Goal: Complete application form

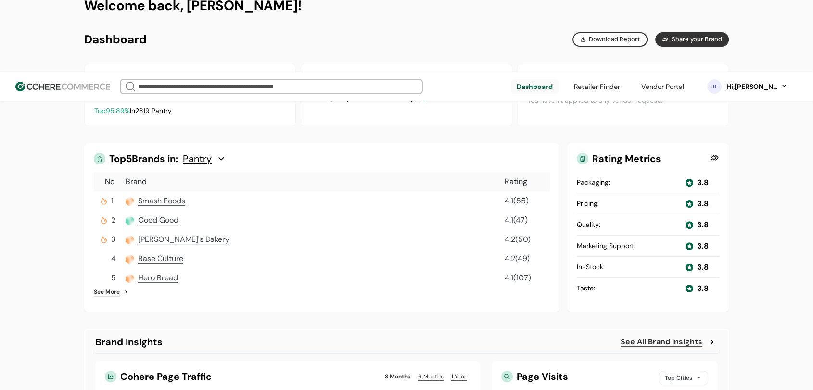
scroll to position [459, 0]
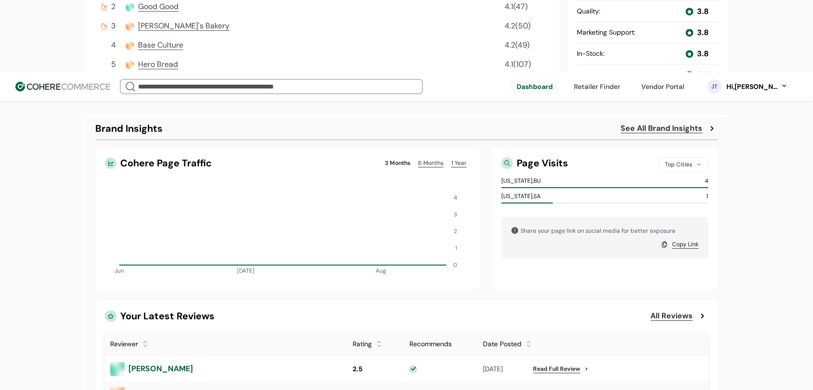
click at [671, 157] on div "Top Cities" at bounding box center [684, 164] width 50 height 14
click at [670, 157] on div "Top Cities" at bounding box center [684, 164] width 50 height 14
click at [674, 141] on span "Top Sources" at bounding box center [686, 144] width 43 height 12
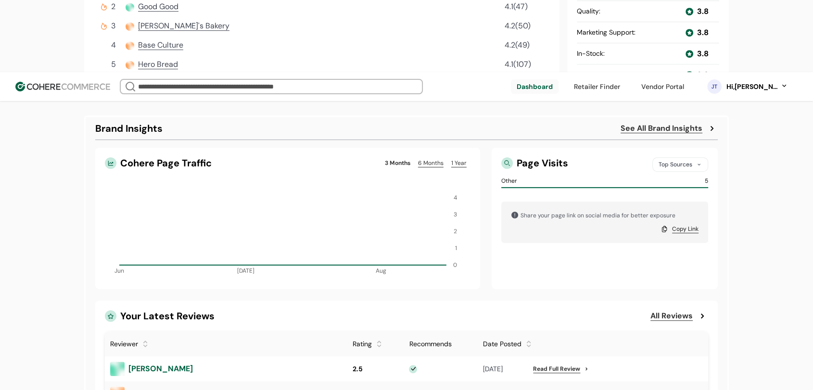
click at [687, 157] on div "Top Sources" at bounding box center [681, 164] width 56 height 14
click at [686, 127] on span "Top Cities" at bounding box center [675, 124] width 35 height 12
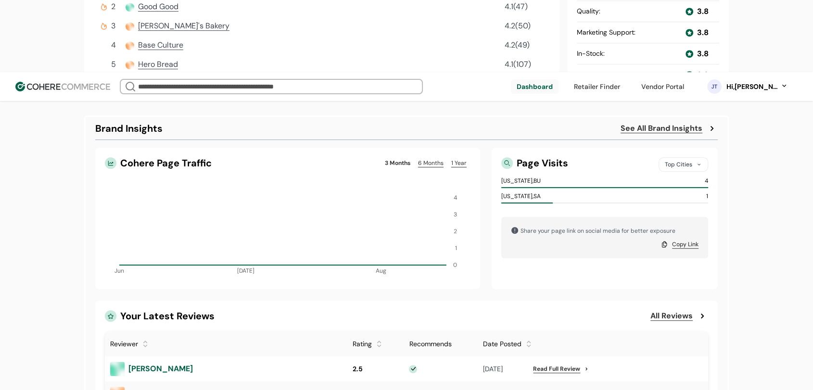
click at [679, 157] on div "Top Cities" at bounding box center [684, 164] width 50 height 14
click at [678, 142] on span "Top Sources" at bounding box center [686, 144] width 43 height 12
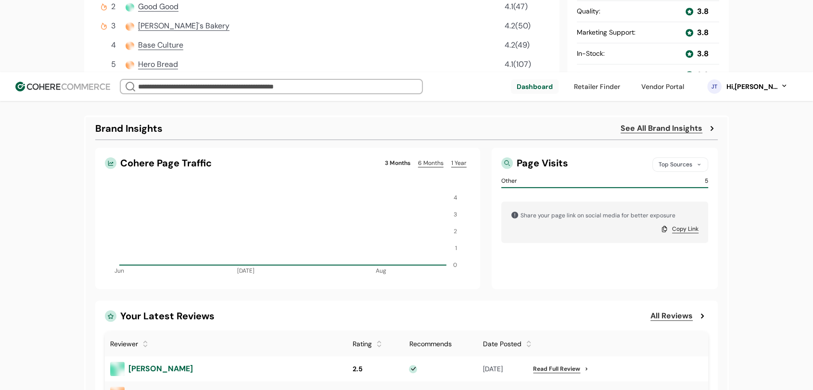
click at [681, 157] on div "Top Sources" at bounding box center [681, 164] width 56 height 14
click at [678, 126] on span "Top Cities" at bounding box center [675, 124] width 35 height 12
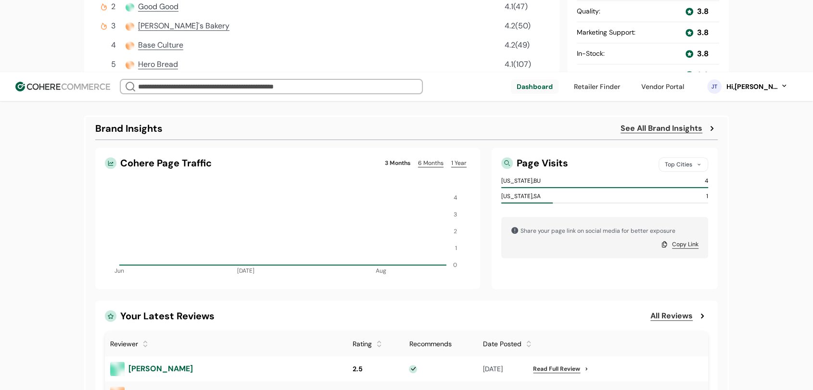
click at [676, 157] on div "Top Cities" at bounding box center [684, 164] width 50 height 14
click at [677, 142] on span "Top Sources" at bounding box center [686, 144] width 43 height 12
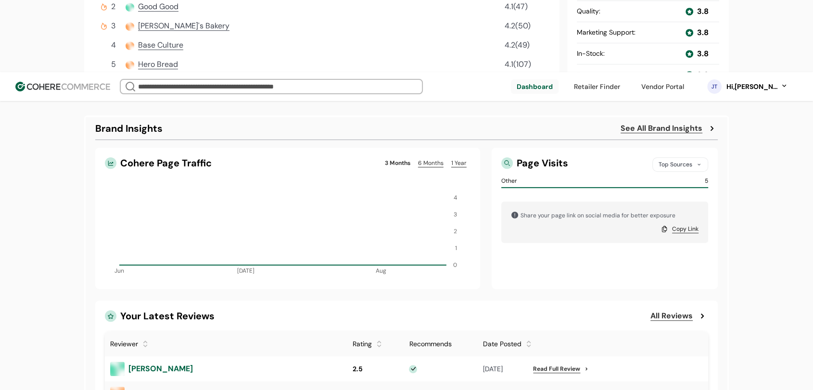
click at [761, 193] on div "A complete profile means more visibility, and more connections. 3 tasks left Ad…" at bounding box center [406, 168] width 813 height 1109
click at [675, 157] on div "Top Sources" at bounding box center [681, 164] width 56 height 14
click at [670, 126] on span "Top Cities" at bounding box center [675, 124] width 35 height 12
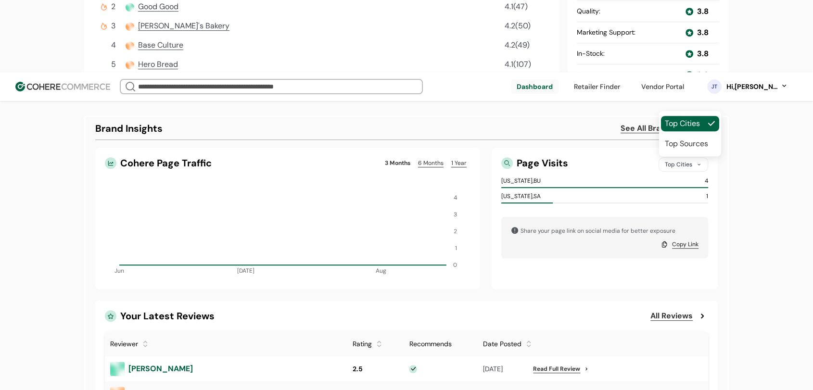
click at [680, 157] on div "Top Cities" at bounding box center [684, 164] width 50 height 14
click at [667, 148] on span "Top Sources" at bounding box center [686, 144] width 43 height 12
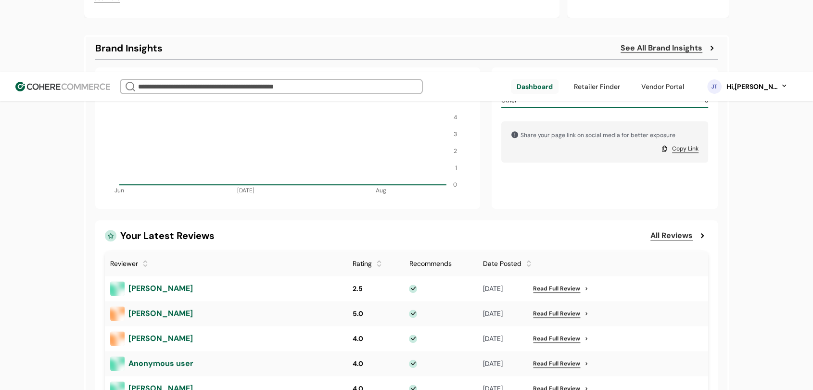
scroll to position [566, 0]
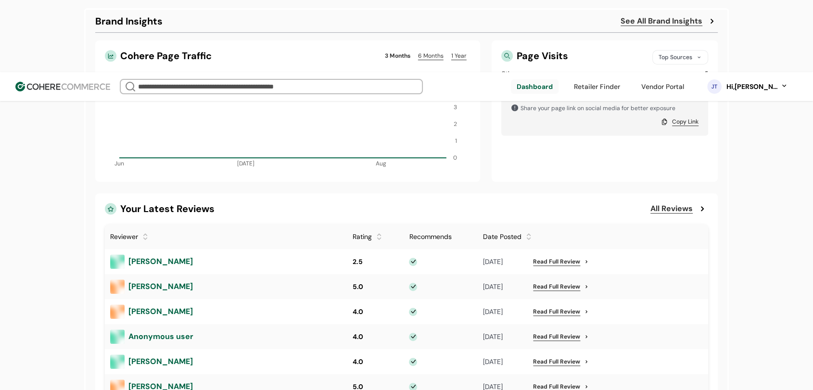
click at [377, 230] on div at bounding box center [379, 233] width 7 height 7
click at [381, 237] on div at bounding box center [379, 240] width 7 height 7
click at [378, 230] on div at bounding box center [379, 233] width 7 height 7
click at [144, 230] on div at bounding box center [145, 233] width 7 height 7
click at [142, 237] on div at bounding box center [145, 240] width 7 height 7
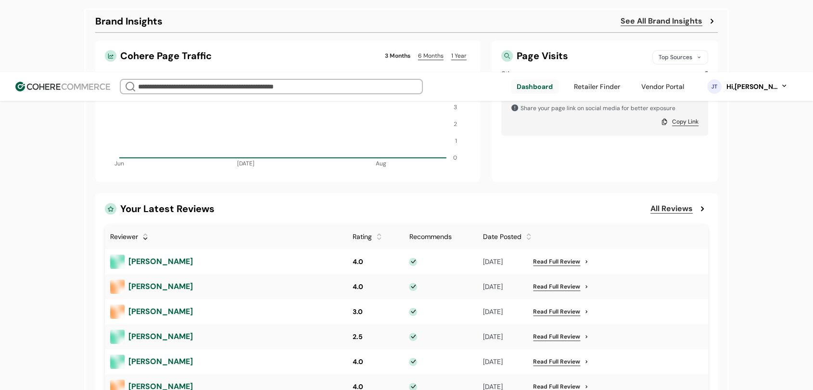
click at [146, 230] on div at bounding box center [145, 233] width 7 height 7
click at [77, 133] on div "Welcome back, Jean Test! Brand Overview Generated on August 16, 2025 www.cohere…" at bounding box center [406, 138] width 693 height 954
click at [381, 230] on div at bounding box center [379, 237] width 7 height 14
click at [377, 230] on div at bounding box center [379, 233] width 7 height 7
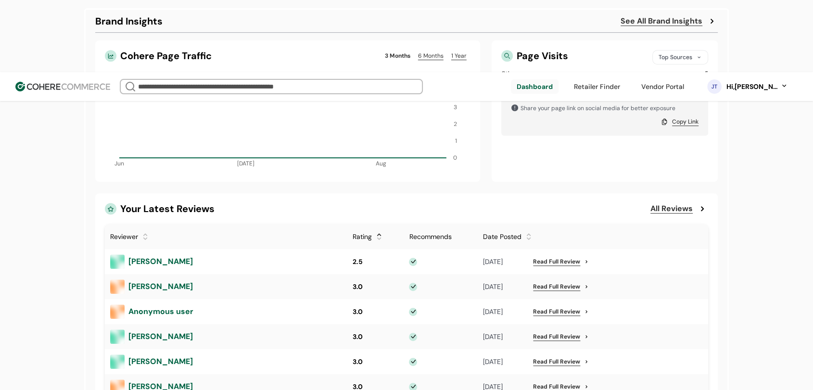
click at [379, 237] on div at bounding box center [379, 240] width 7 height 7
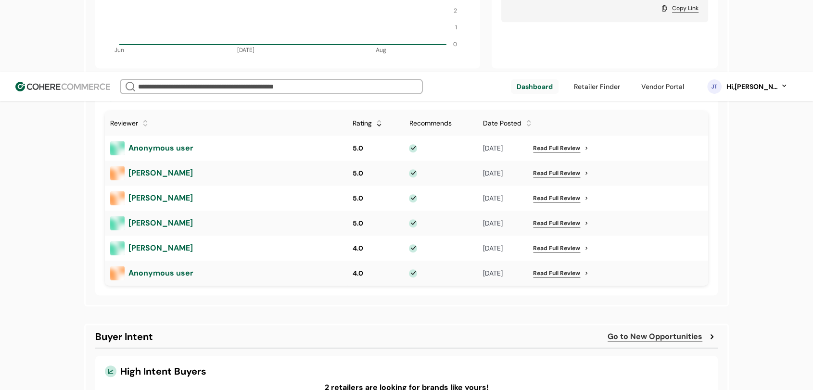
scroll to position [619, 0]
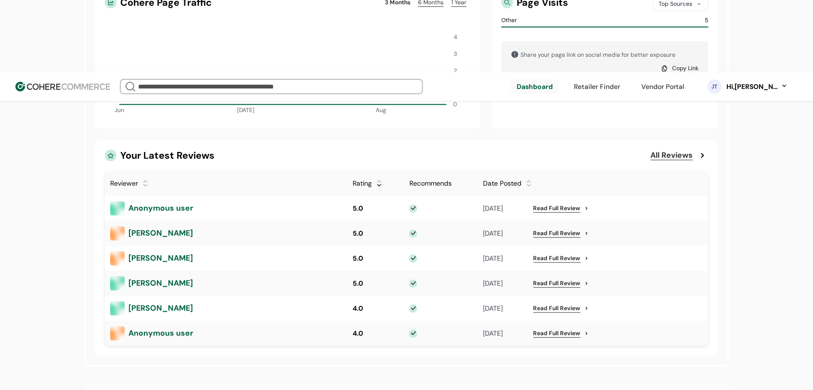
click at [379, 176] on div at bounding box center [379, 179] width 7 height 7
click at [527, 184] on div at bounding box center [529, 187] width 7 height 7
click at [527, 176] on div at bounding box center [529, 179] width 7 height 7
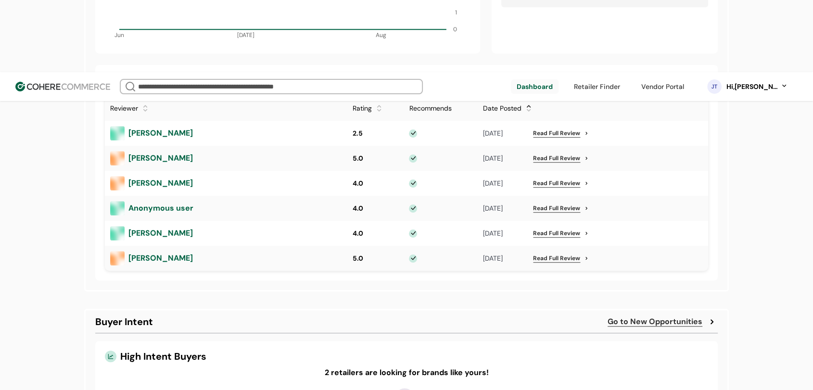
scroll to position [726, 0]
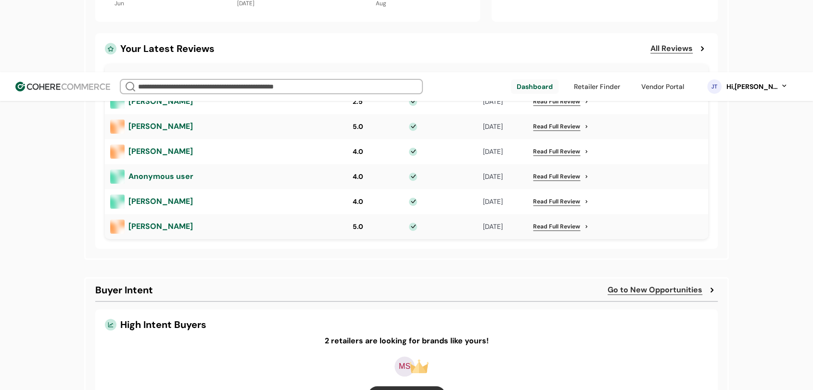
click at [409, 386] on link "button" at bounding box center [406, 395] width 77 height 18
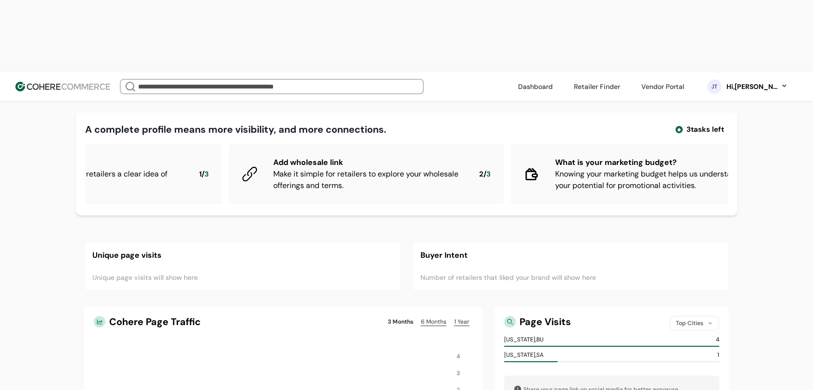
scroll to position [0, 195]
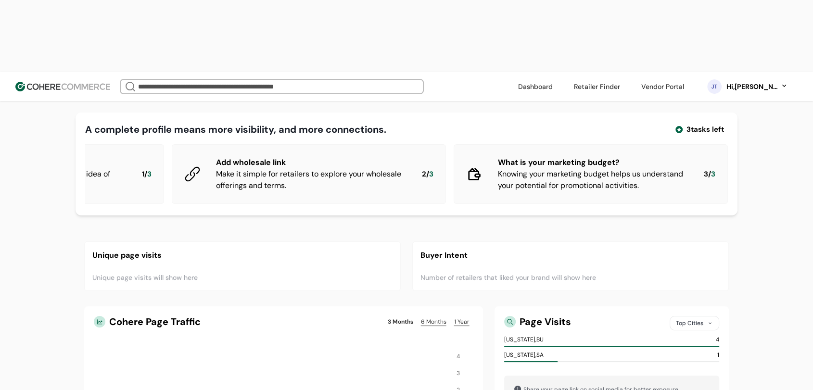
click at [678, 79] on link at bounding box center [663, 86] width 54 height 14
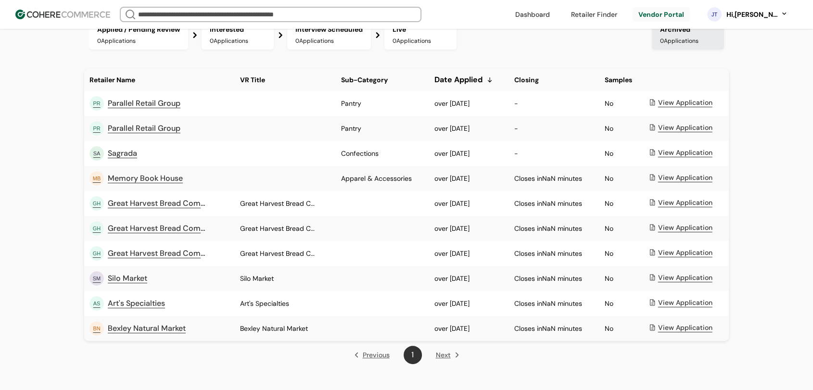
scroll to position [163, 0]
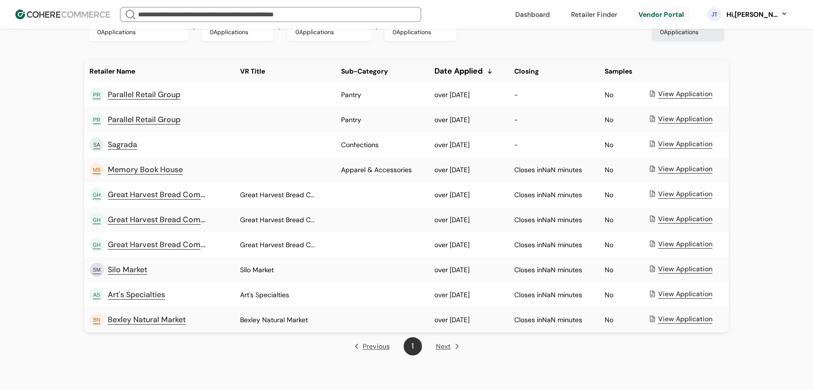
drag, startPoint x: 433, startPoint y: 104, endPoint x: 495, endPoint y: 108, distance: 61.7
click at [495, 105] on div "over 55 years ago" at bounding box center [469, 95] width 79 height 20
click at [513, 99] on div "-" at bounding box center [555, 95] width 90 height 20
drag, startPoint x: 514, startPoint y: 176, endPoint x: 597, endPoint y: 183, distance: 83.5
click at [597, 180] on div "Closes in NaN minutes" at bounding box center [555, 170] width 90 height 20
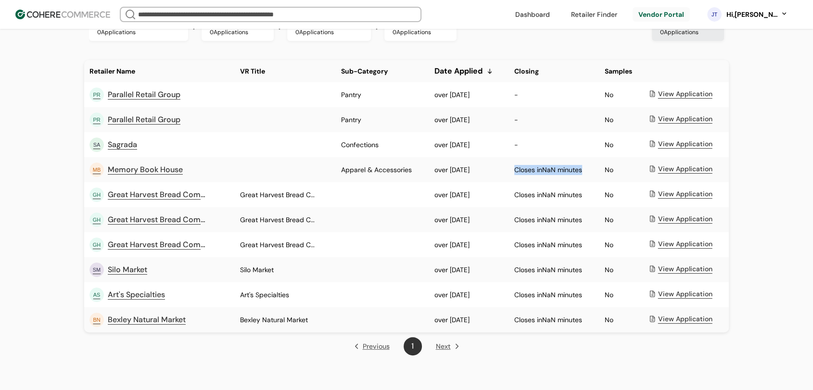
click at [592, 179] on div "Closes in NaN minutes" at bounding box center [555, 170] width 90 height 20
click at [749, 18] on div "Hi, Jean Test" at bounding box center [752, 15] width 53 height 10
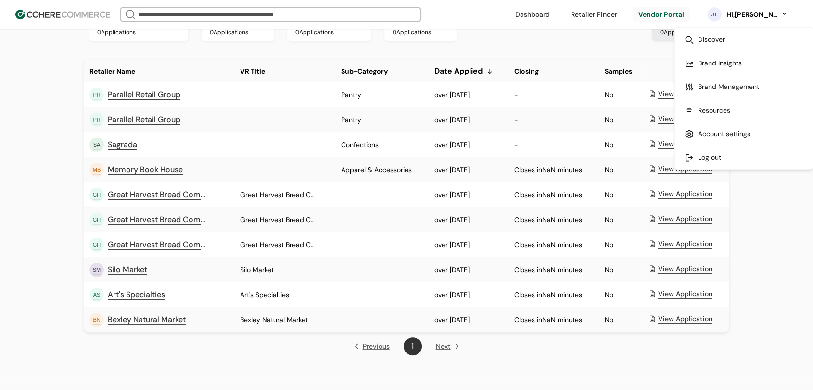
click at [595, 40] on div "Applied / Pending Review 0 Applications Interested 0 Applications Interview Sch…" at bounding box center [361, 26] width 544 height 29
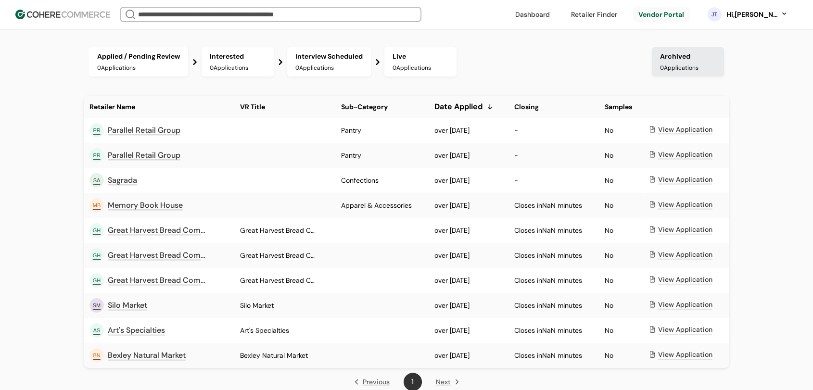
scroll to position [109, 0]
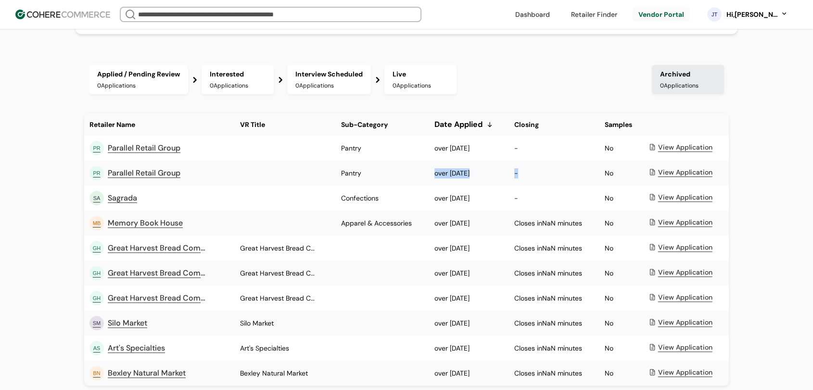
drag, startPoint x: 430, startPoint y: 182, endPoint x: 522, endPoint y: 177, distance: 92.0
click at [522, 177] on tr "PR Parallel Retail Group Pantry over 55 years ago - No View Application" at bounding box center [406, 173] width 645 height 25
drag, startPoint x: 513, startPoint y: 228, endPoint x: 593, endPoint y: 228, distance: 79.9
click at [593, 228] on div "Closes in NaN minutes" at bounding box center [555, 224] width 90 height 20
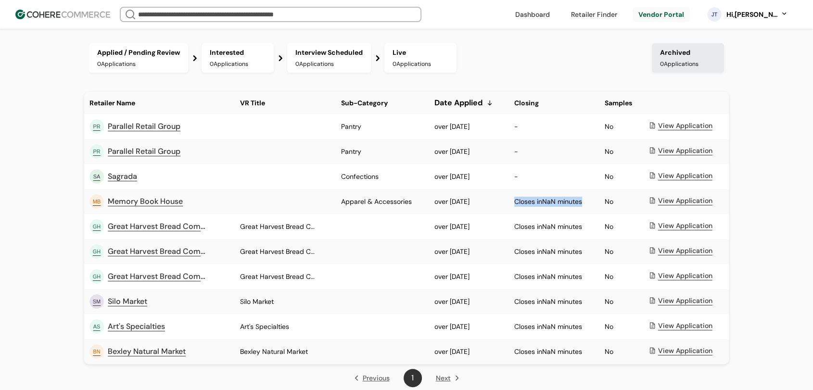
scroll to position [107, 0]
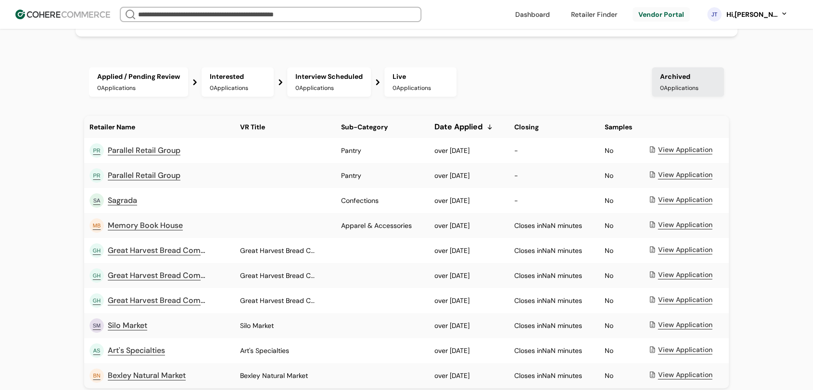
click at [553, 97] on div "Applied / Pending Review 0 Applications Interested 0 Applications Interview Sch…" at bounding box center [361, 81] width 544 height 29
click at [51, 89] on div "A complete profile means more visibility, and more connections. 3 tasks left Ad…" at bounding box center [406, 165] width 813 height 545
click at [52, 86] on div "A complete profile means more visibility, and more connections. 3 tasks left Ad…" at bounding box center [406, 165] width 813 height 545
drag, startPoint x: 514, startPoint y: 232, endPoint x: 607, endPoint y: 233, distance: 92.4
click at [607, 233] on tr "MB Memory Book House Apparel & Accessories over 55 years ago Closes in NaN minu…" at bounding box center [406, 225] width 645 height 25
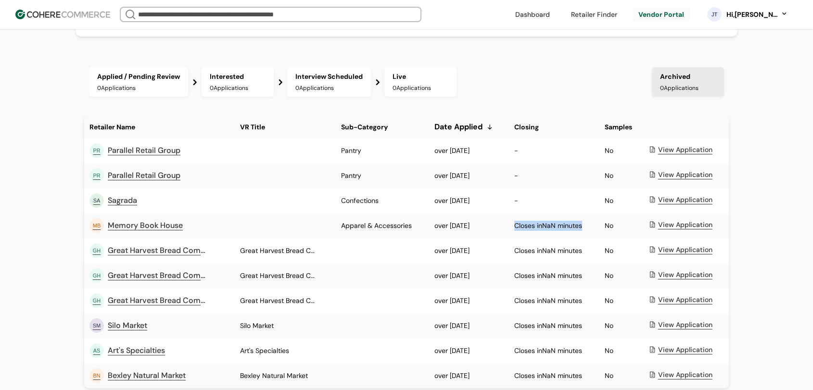
copy div "Closes in NaN minutes"
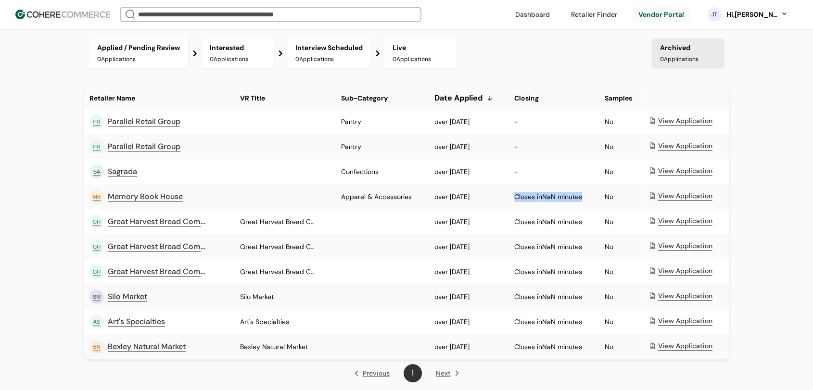
scroll to position [163, 0]
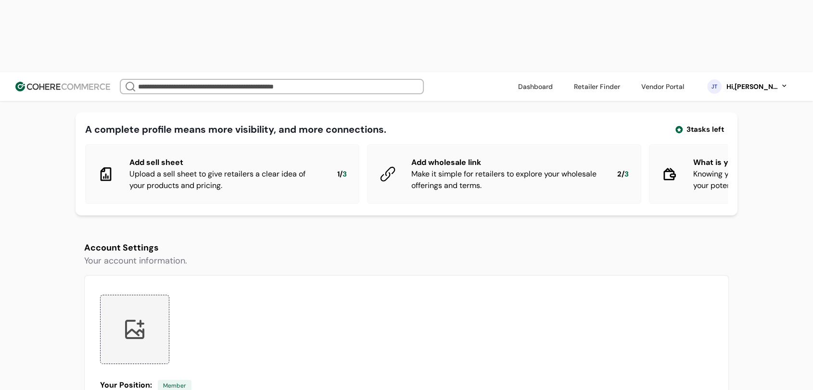
click at [750, 82] on div "Hi, Jean Test" at bounding box center [752, 87] width 53 height 10
click at [487, 79] on div "We Came Up Empty Looks like there aren’t any matches at the moment. Refine your…" at bounding box center [312, 86] width 385 height 15
click at [516, 147] on div "A complete profile means more visibility, and more connections. 3 tasks left Ad…" at bounding box center [407, 164] width 662 height 103
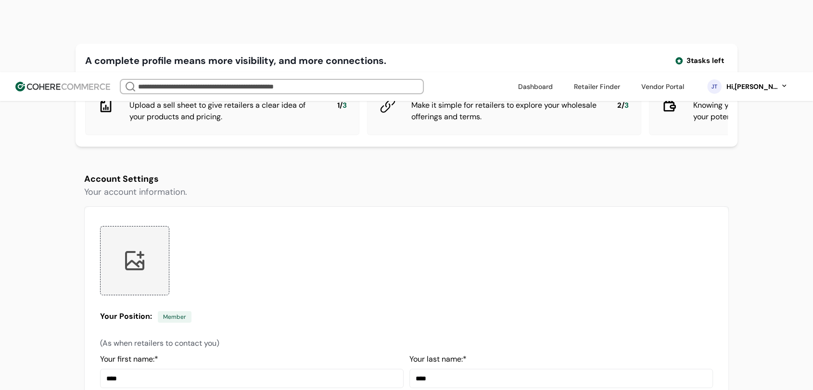
scroll to position [214, 0]
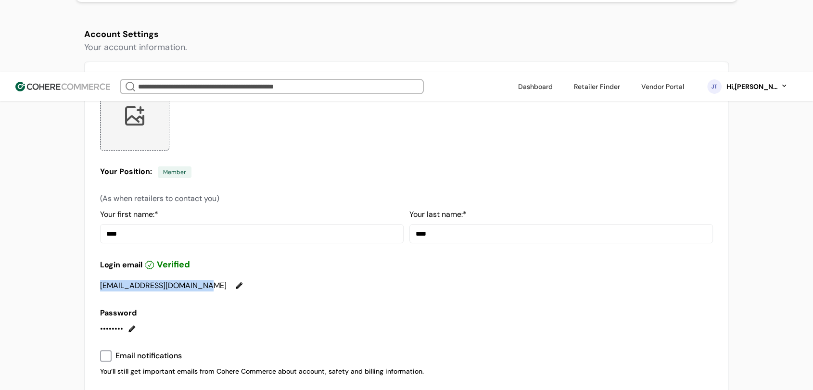
drag, startPoint x: 197, startPoint y: 224, endPoint x: 100, endPoint y: 224, distance: 97.2
click at [100, 280] on div "qa2.mickey.test@gmail.com" at bounding box center [163, 286] width 127 height 12
copy div "qa2.mickey.test@gmail.com"
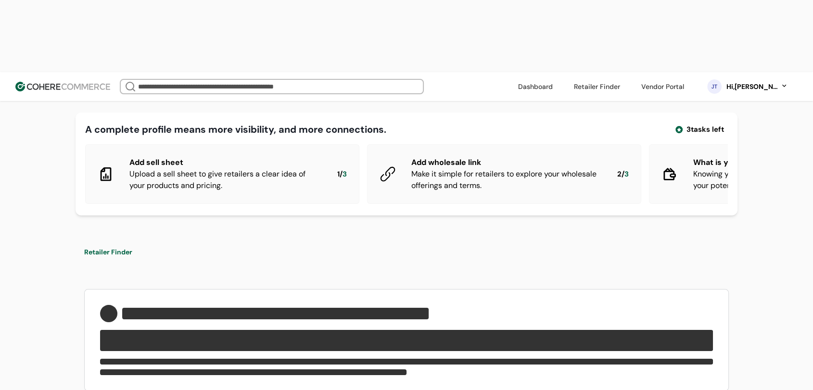
type input "**********"
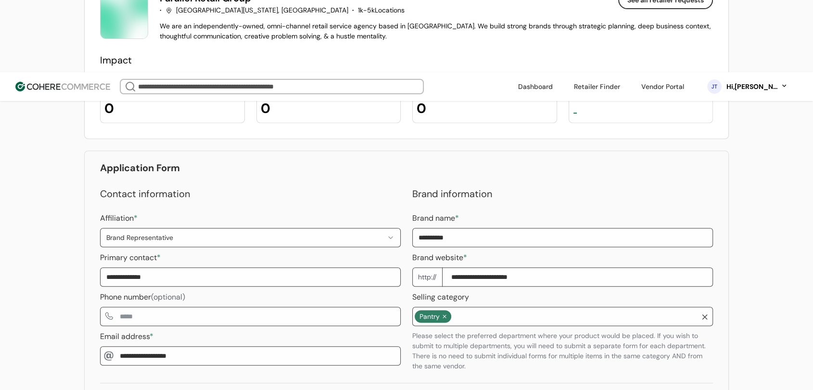
scroll to position [388, 0]
